Goal: Find contact information: Find contact information

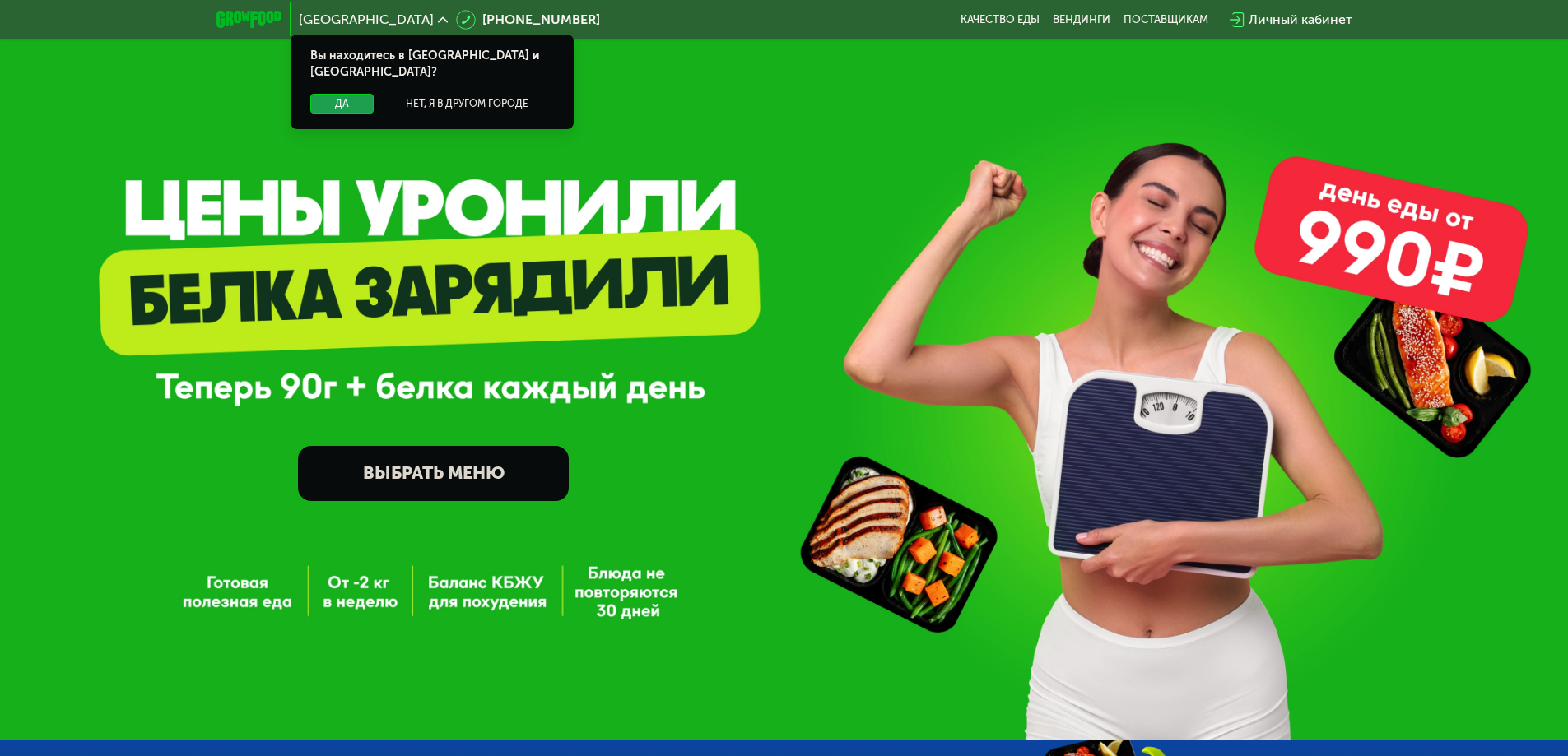
click at [340, 94] on button "Да" at bounding box center [341, 103] width 63 height 19
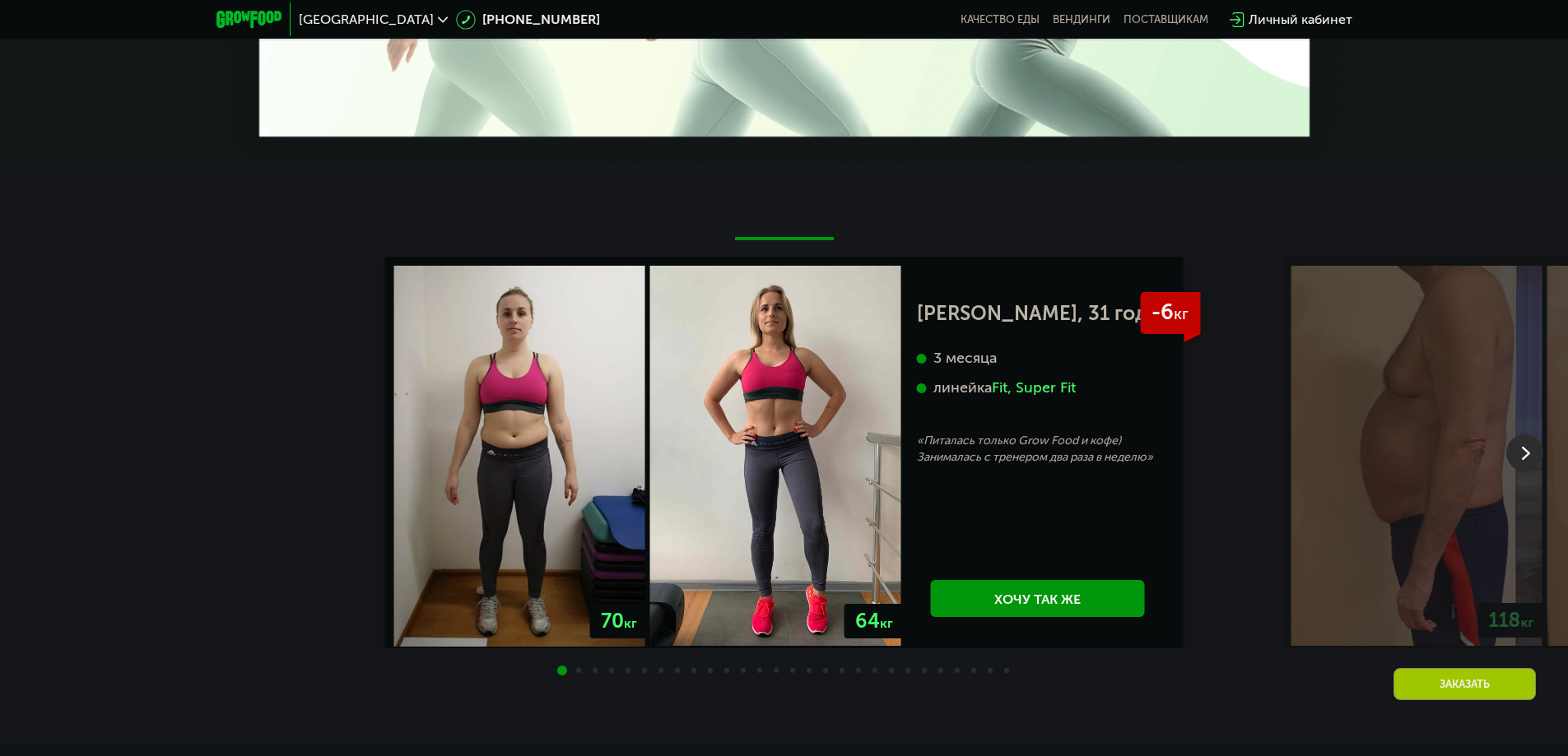
scroll to position [3045, 0]
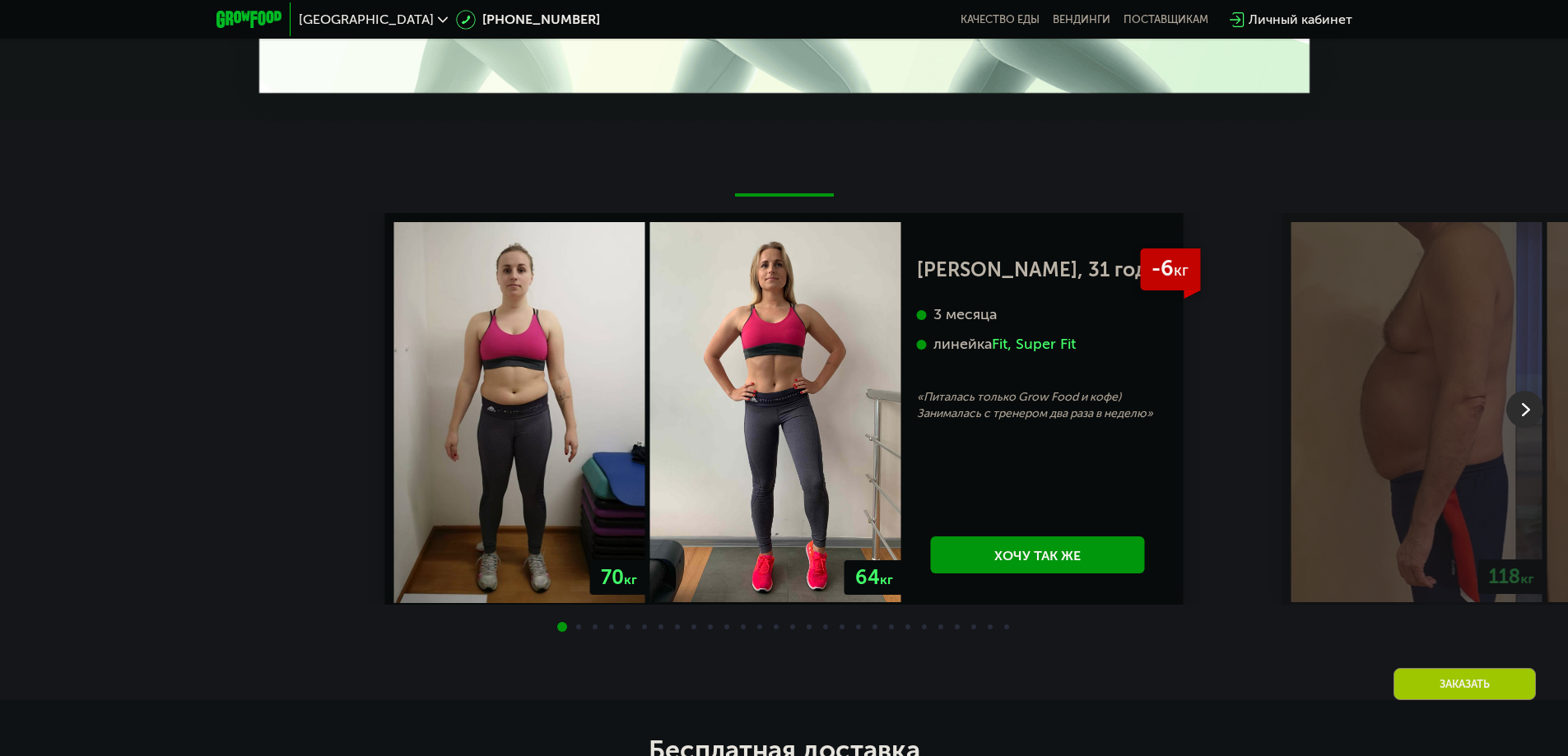
click at [569, 622] on div at bounding box center [784, 628] width 1568 height 13
click at [576, 624] on span at bounding box center [578, 626] width 5 height 5
click at [1516, 393] on img at bounding box center [1525, 409] width 37 height 37
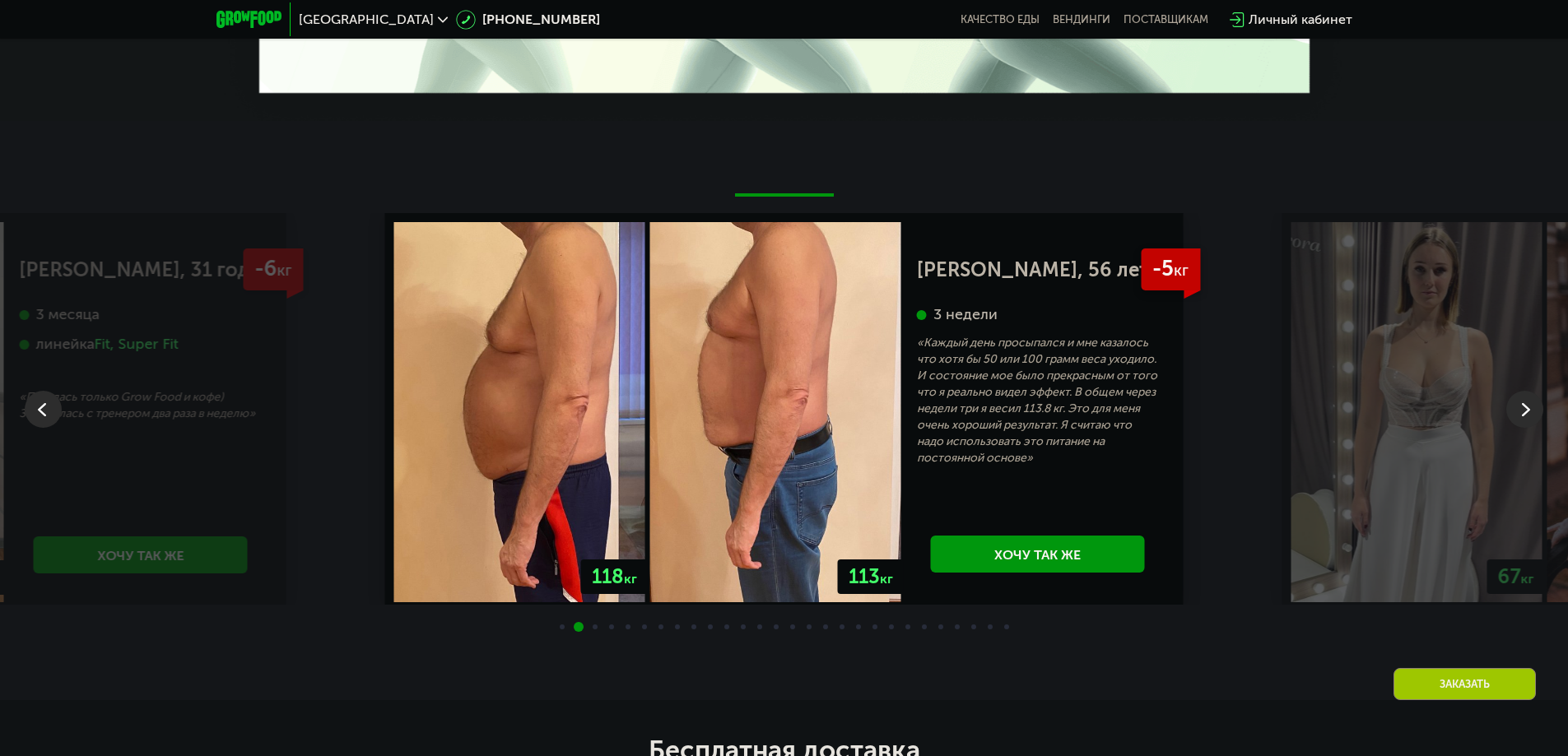
click at [1516, 393] on img at bounding box center [1525, 409] width 37 height 37
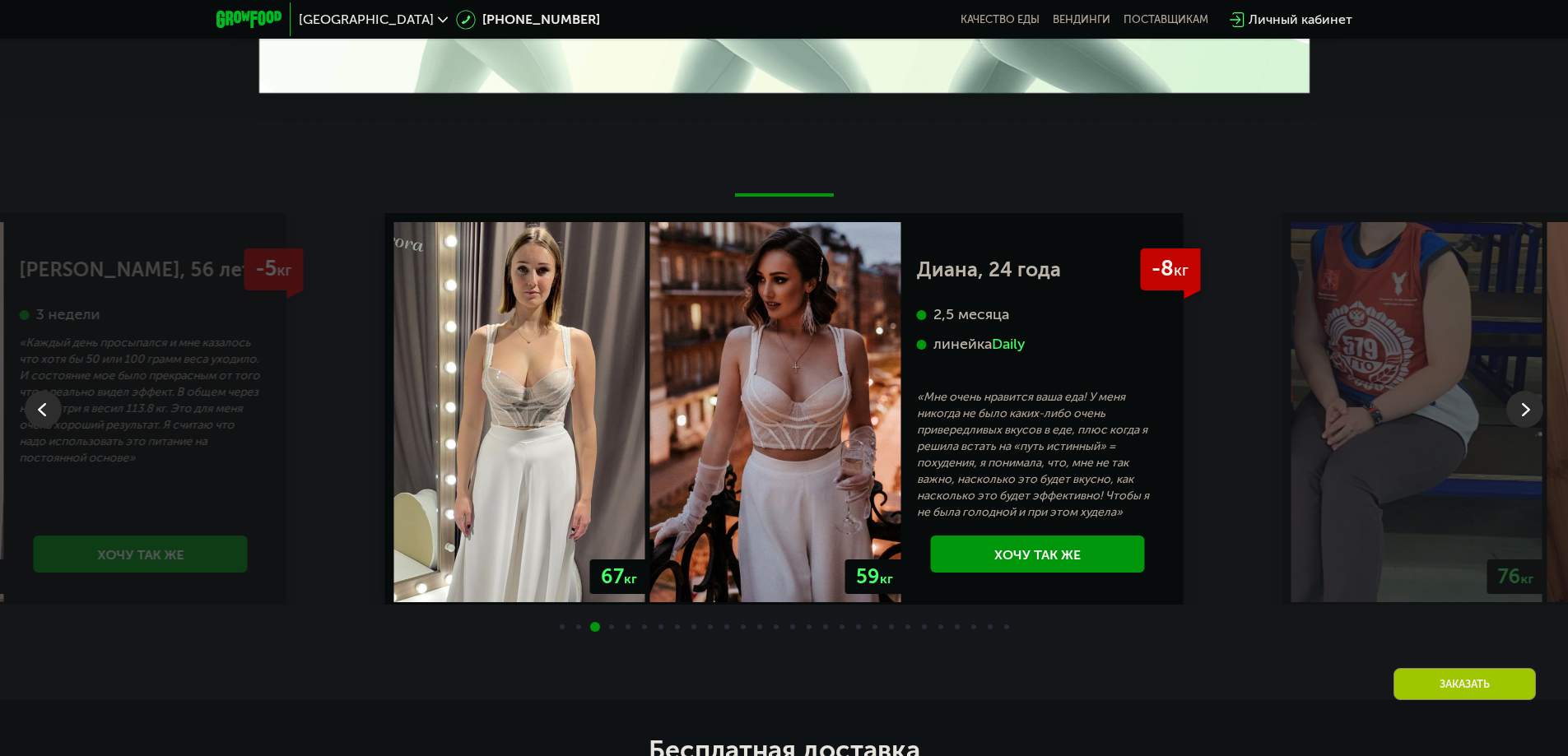
click at [1522, 397] on img at bounding box center [1525, 409] width 37 height 37
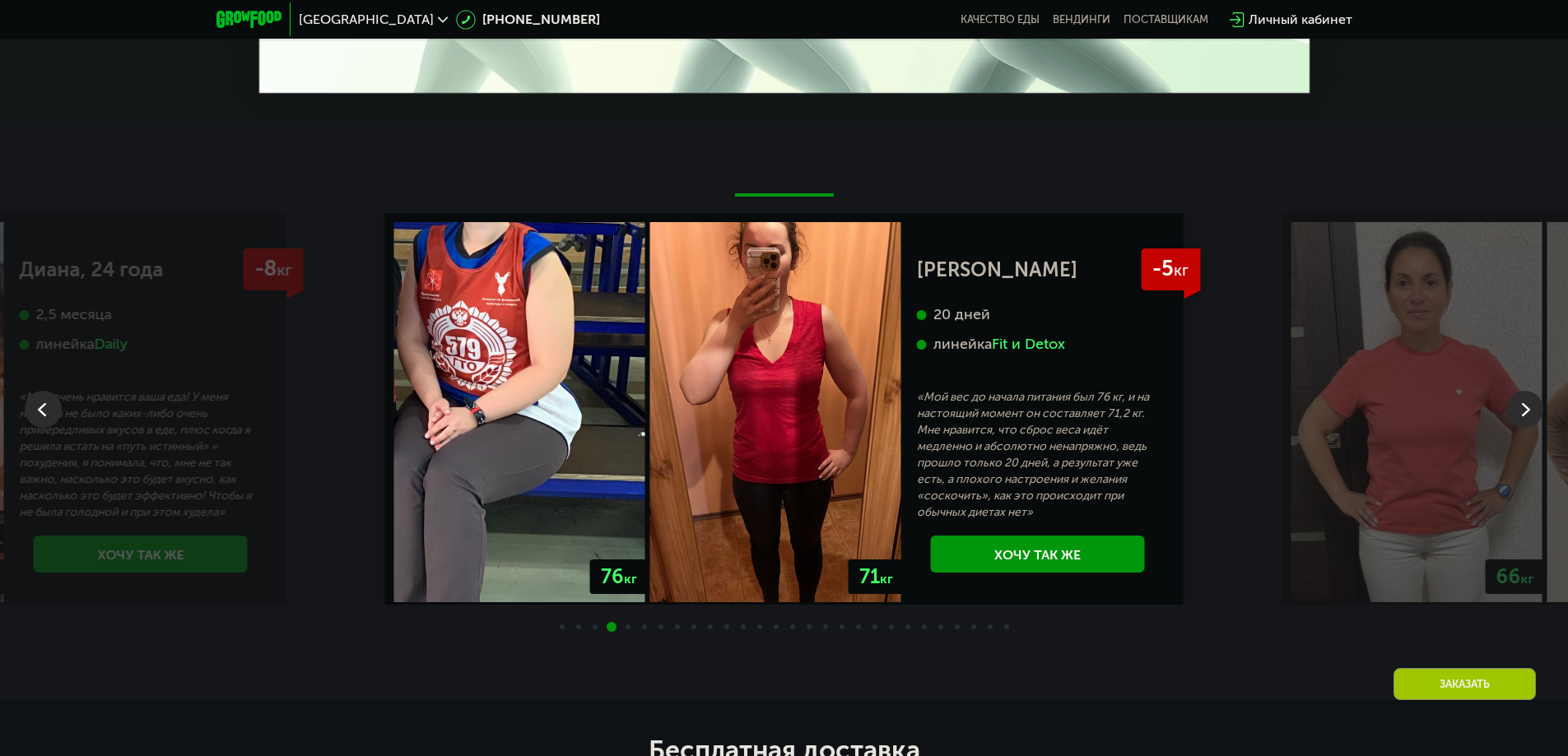
click at [1520, 391] on img at bounding box center [1525, 409] width 37 height 37
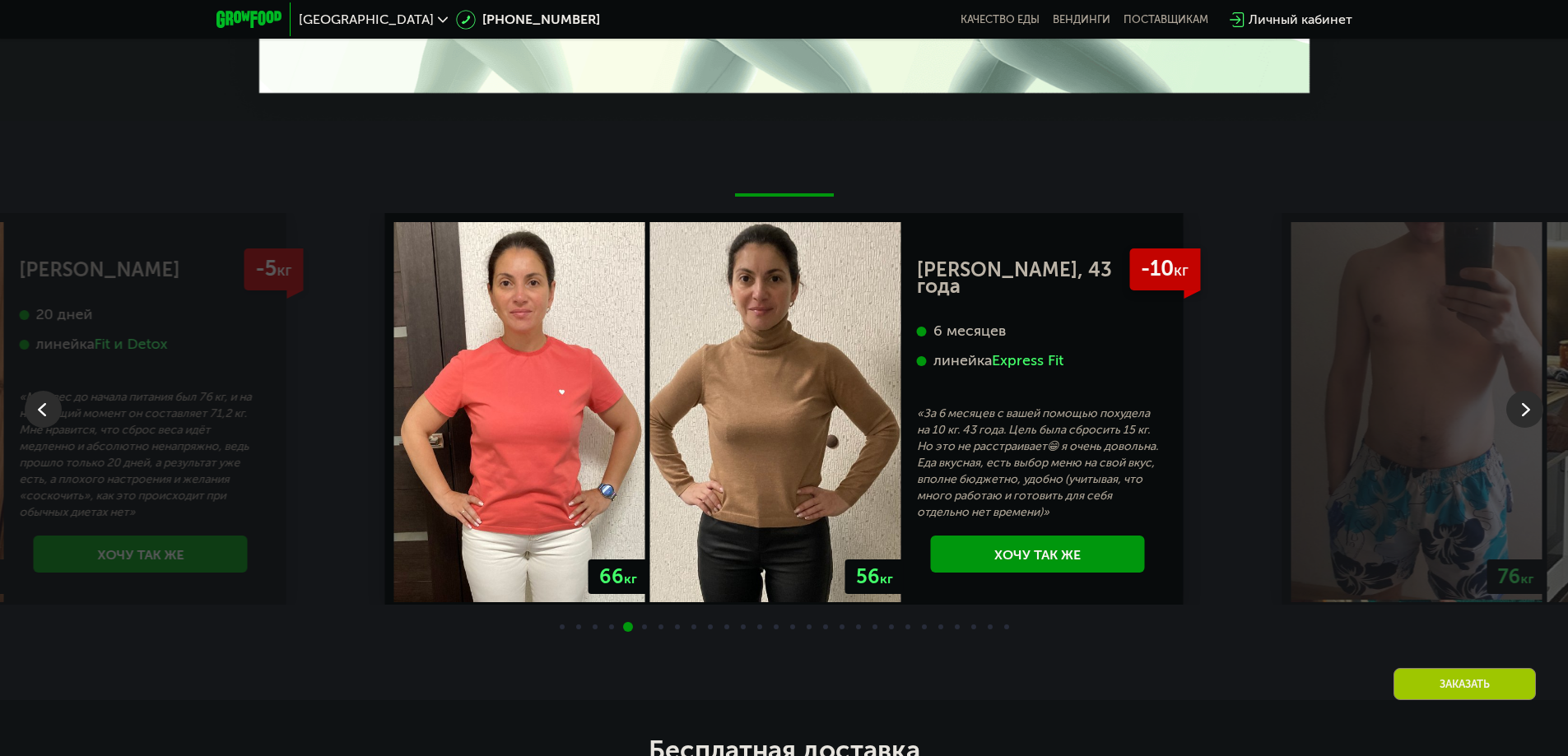
click at [1520, 391] on img at bounding box center [1525, 409] width 37 height 37
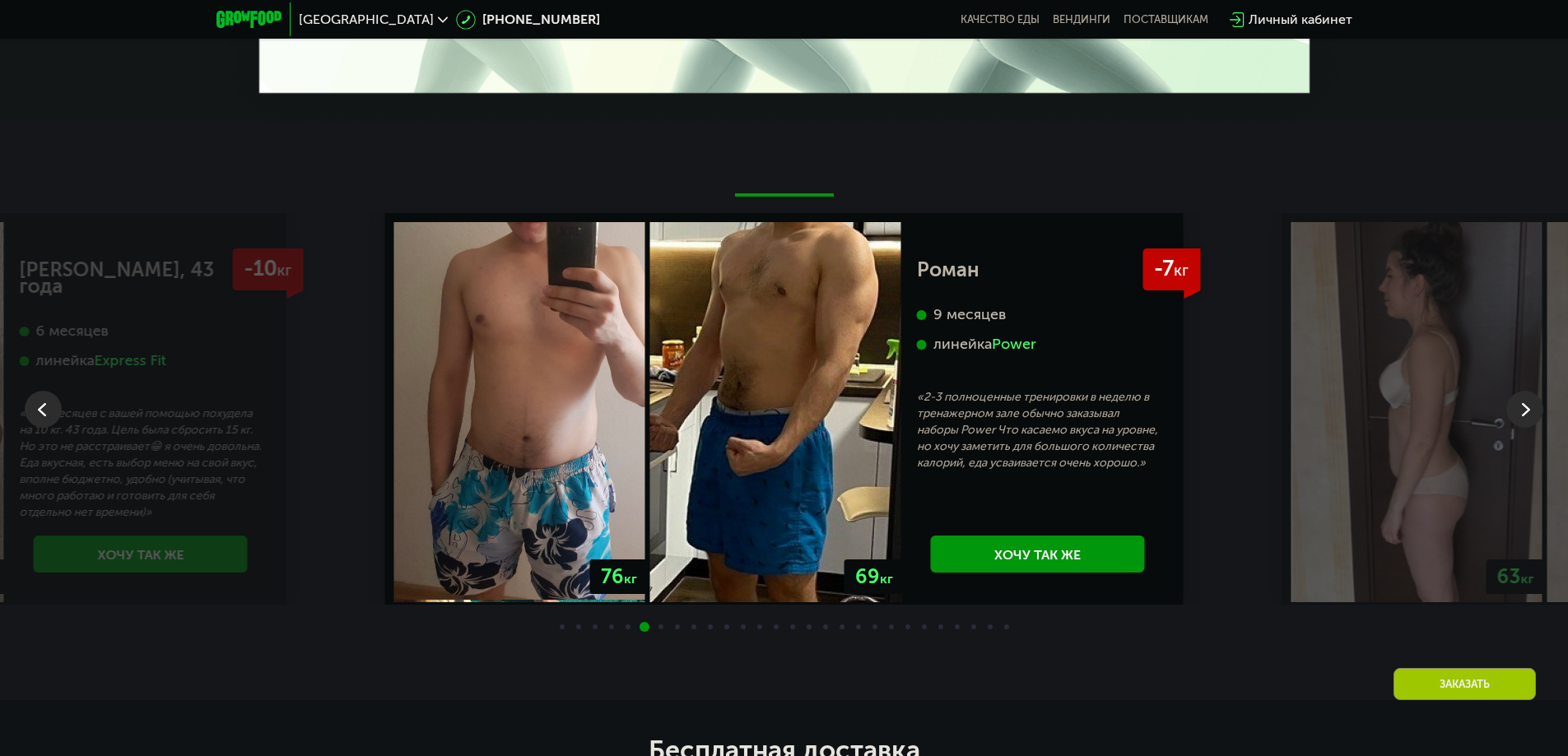
click at [1520, 391] on img at bounding box center [1525, 409] width 37 height 37
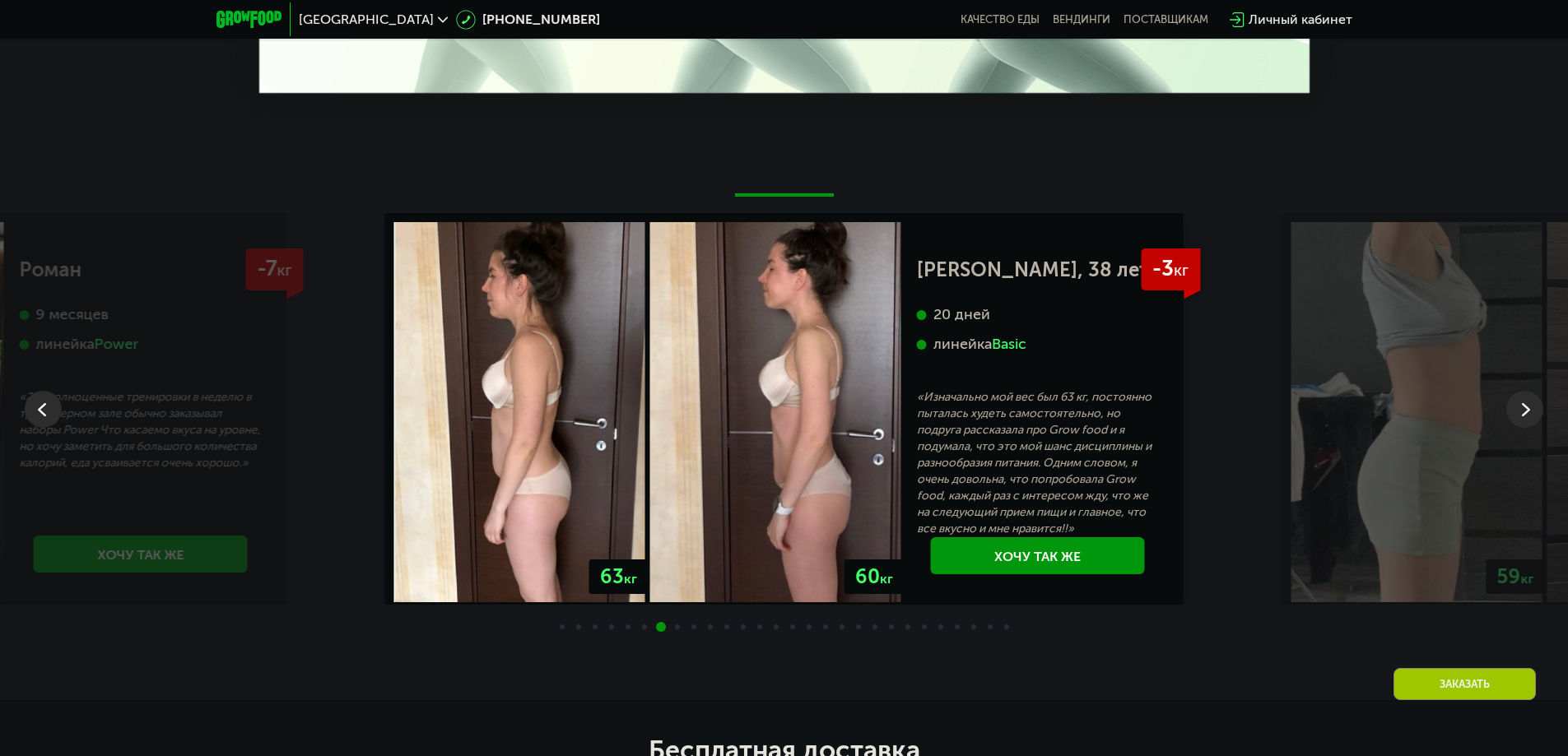
click at [1520, 391] on img at bounding box center [1525, 409] width 37 height 37
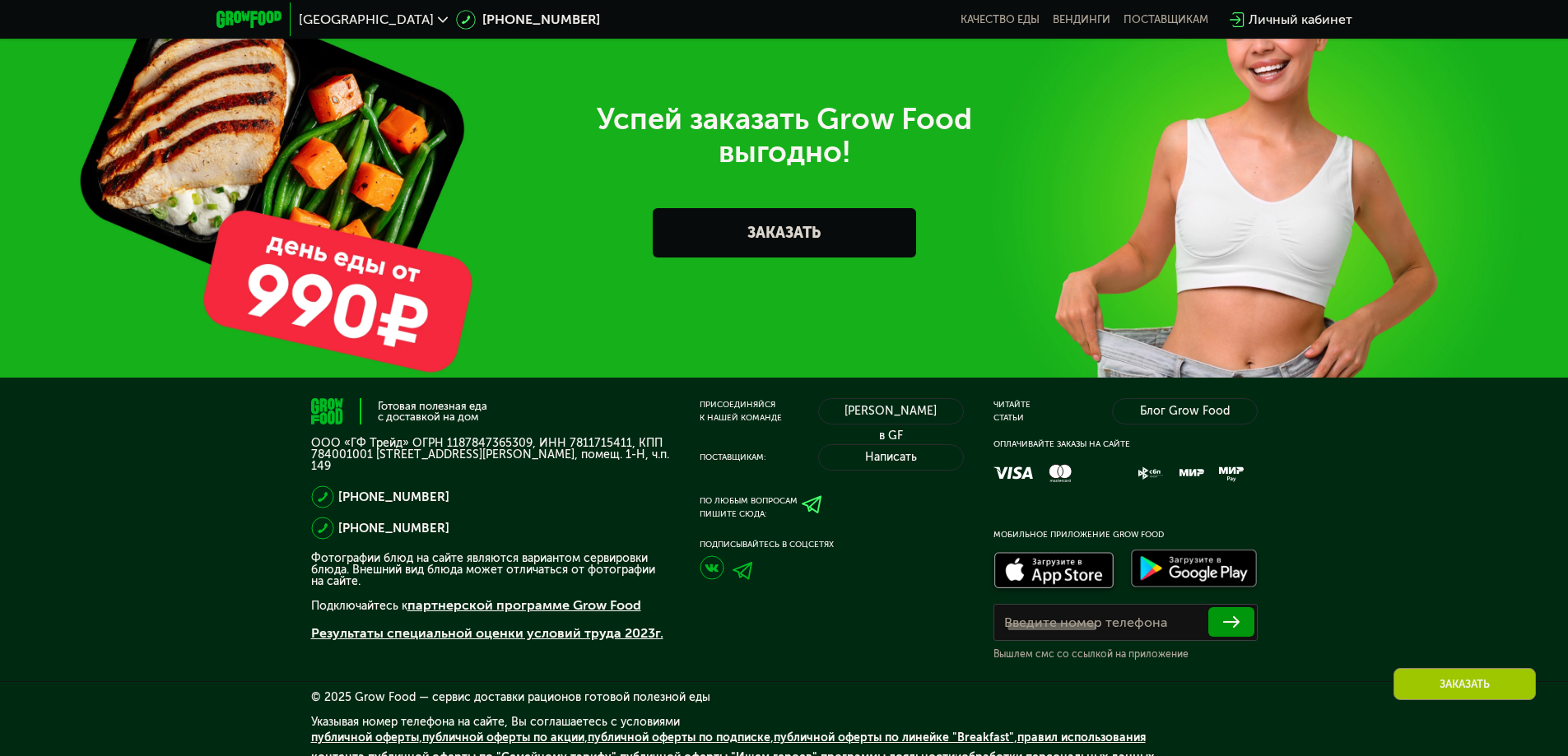
scroll to position [5172, 0]
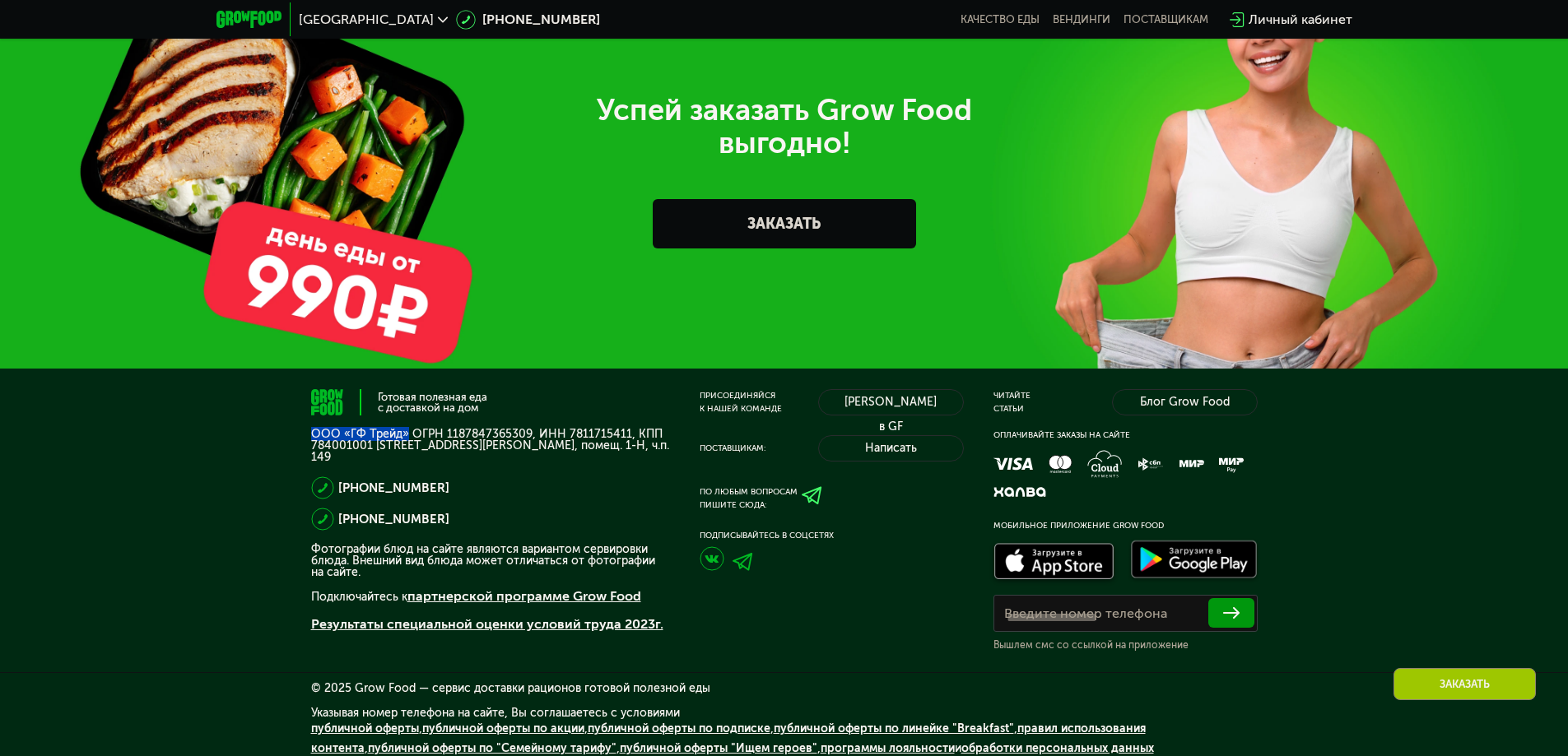
drag, startPoint x: 284, startPoint y: 418, endPoint x: 406, endPoint y: 416, distance: 122.0
click at [406, 416] on div "Готовая полезная еда с доставкой на дом ООО «ГФ Трейд» ОГРН 1187847365309, ИНН …" at bounding box center [784, 567] width 1568 height 398
copy p "ООО «ГФ Трейд»"
